Goal: Task Accomplishment & Management: Use online tool/utility

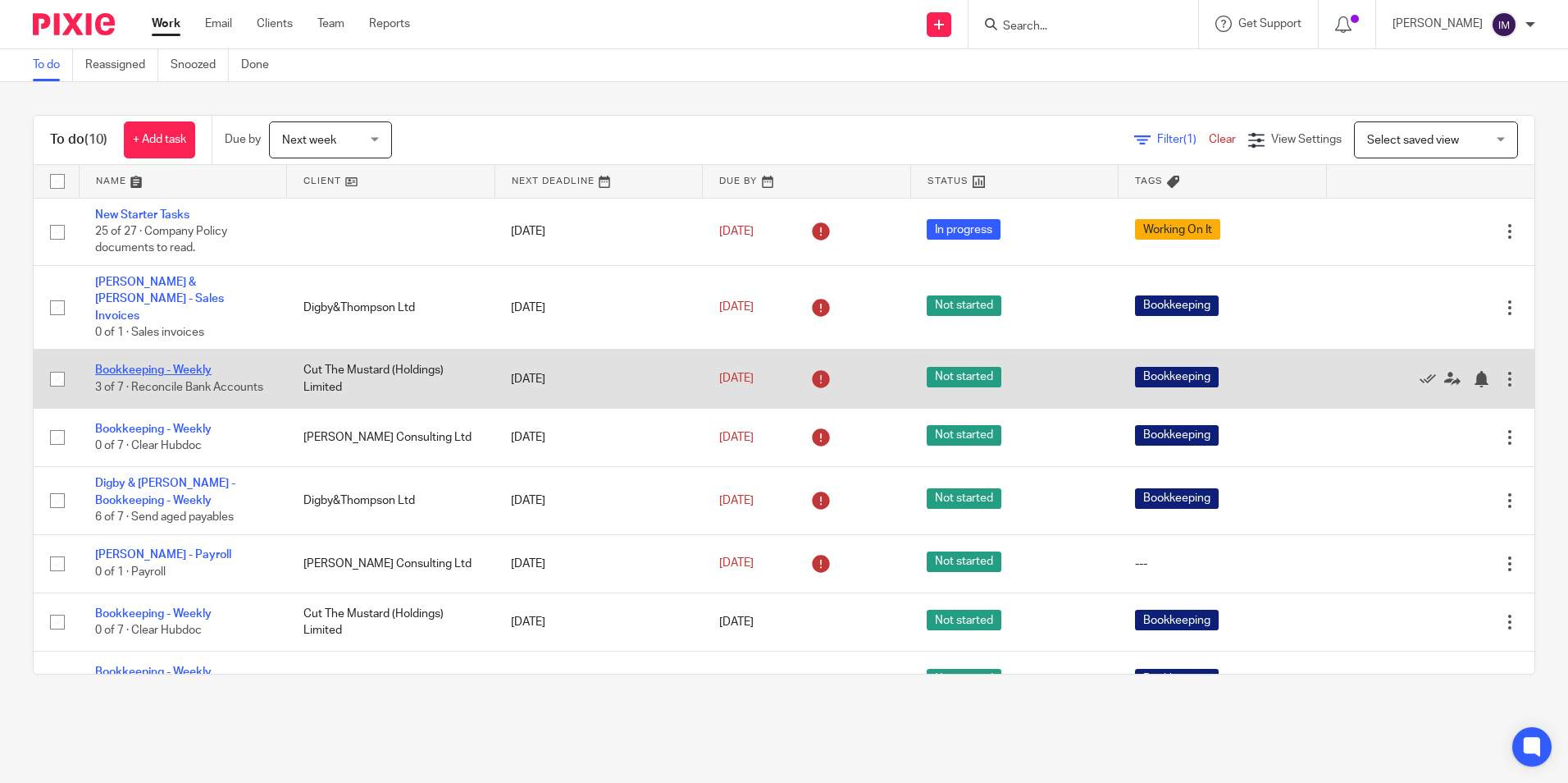
click at [173, 364] on link "Bookkeeping - Weekly" at bounding box center [153, 369] width 116 height 11
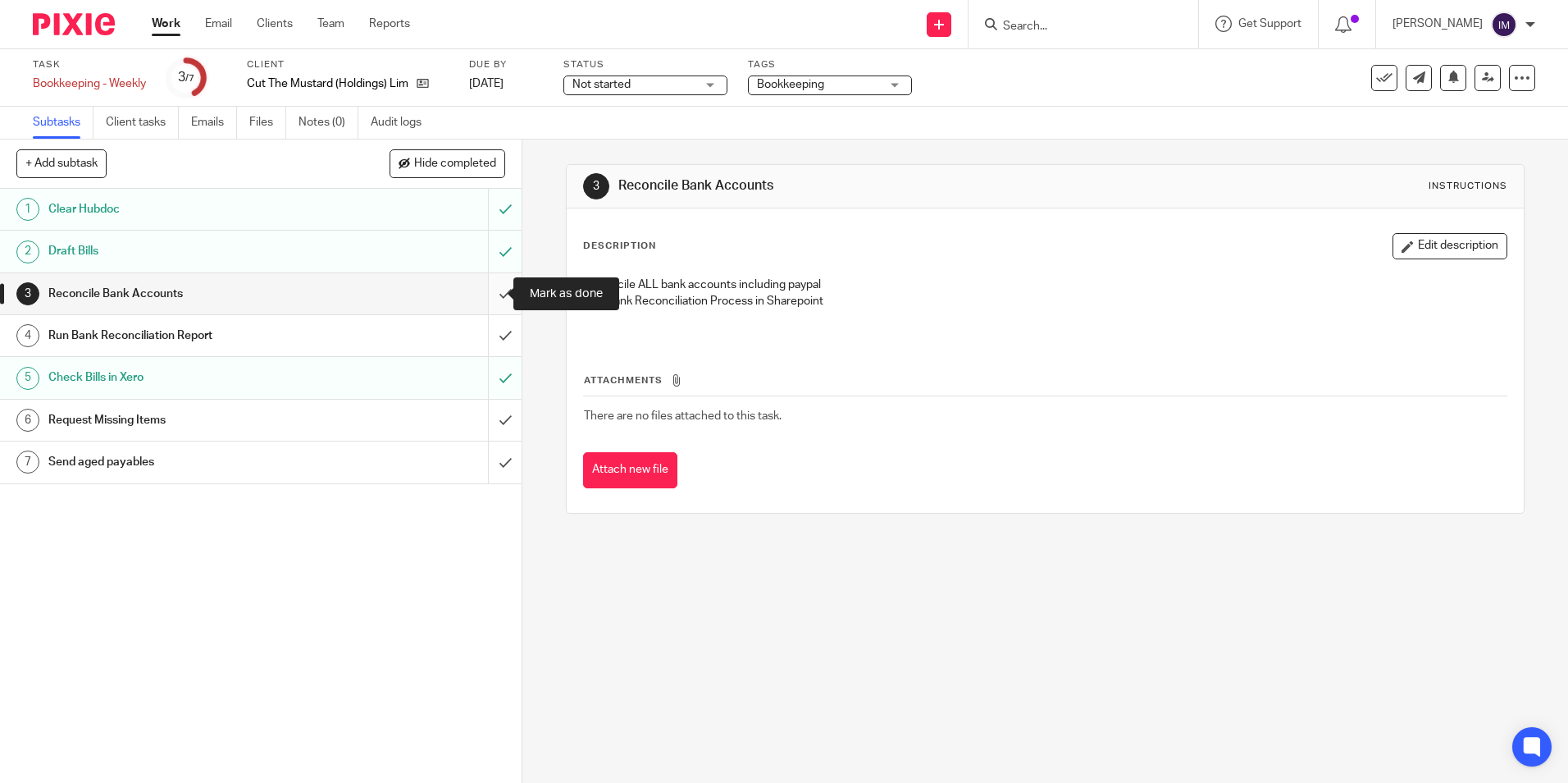
click at [487, 295] on input "submit" at bounding box center [261, 294] width 522 height 41
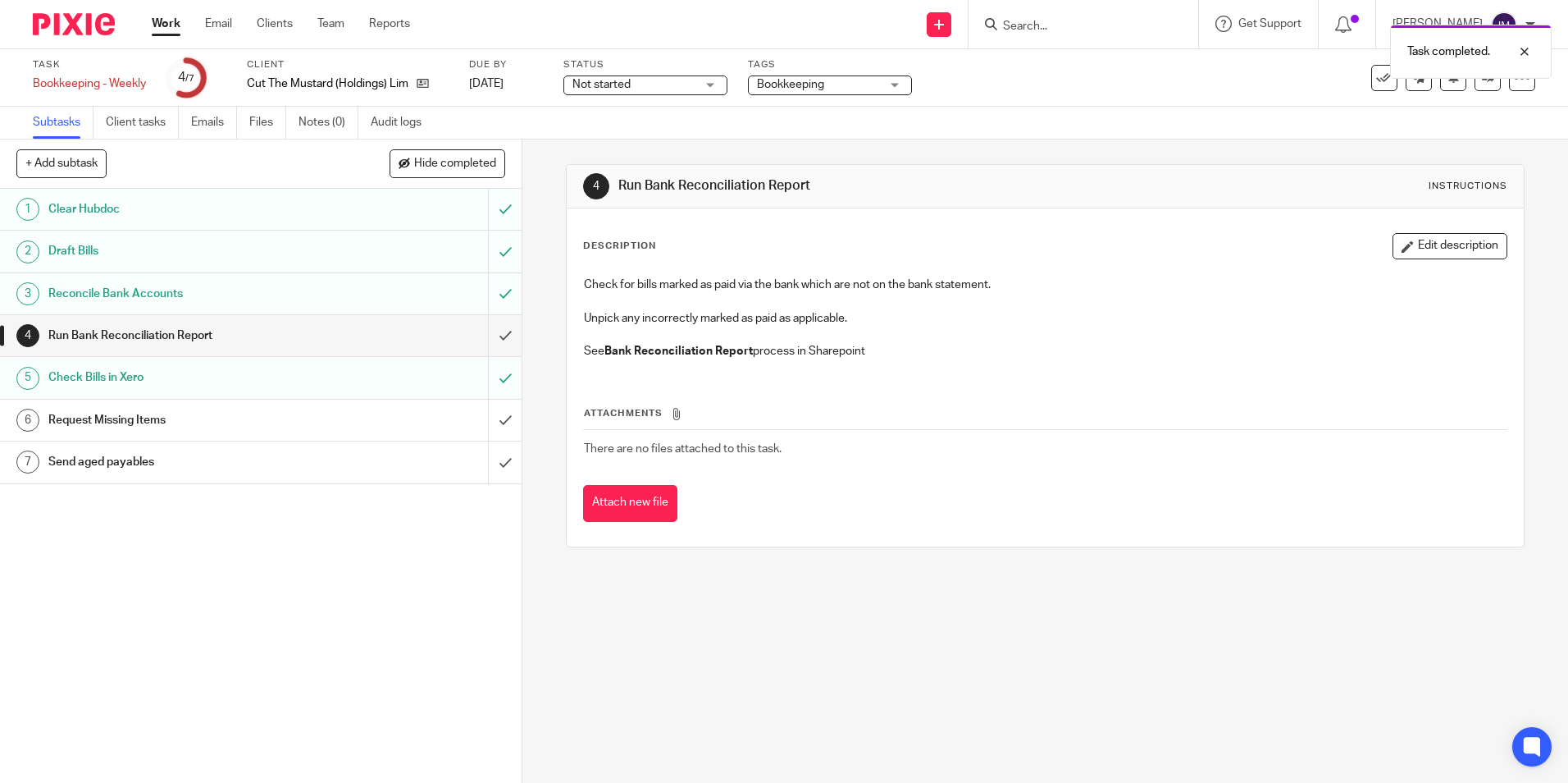
click at [292, 291] on h1 "Reconcile Bank Accounts" at bounding box center [189, 294] width 282 height 25
